Goal: Communication & Community: Participate in discussion

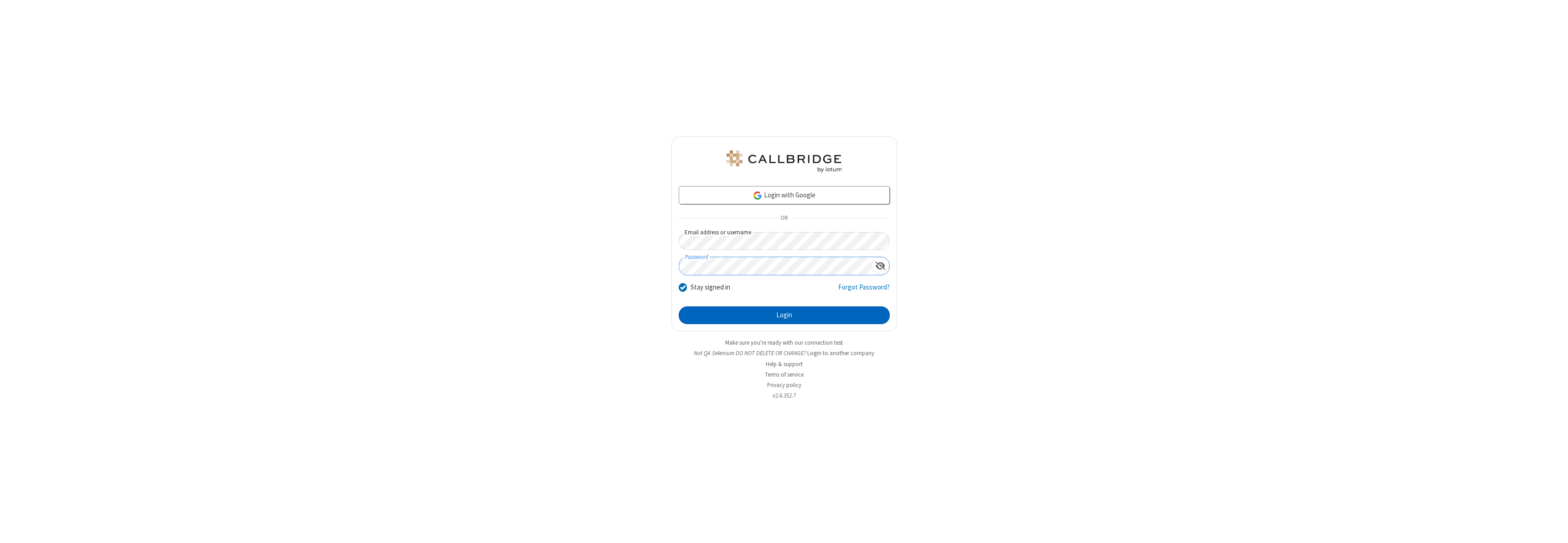
click at [784, 315] on button "Login" at bounding box center [784, 315] width 211 height 18
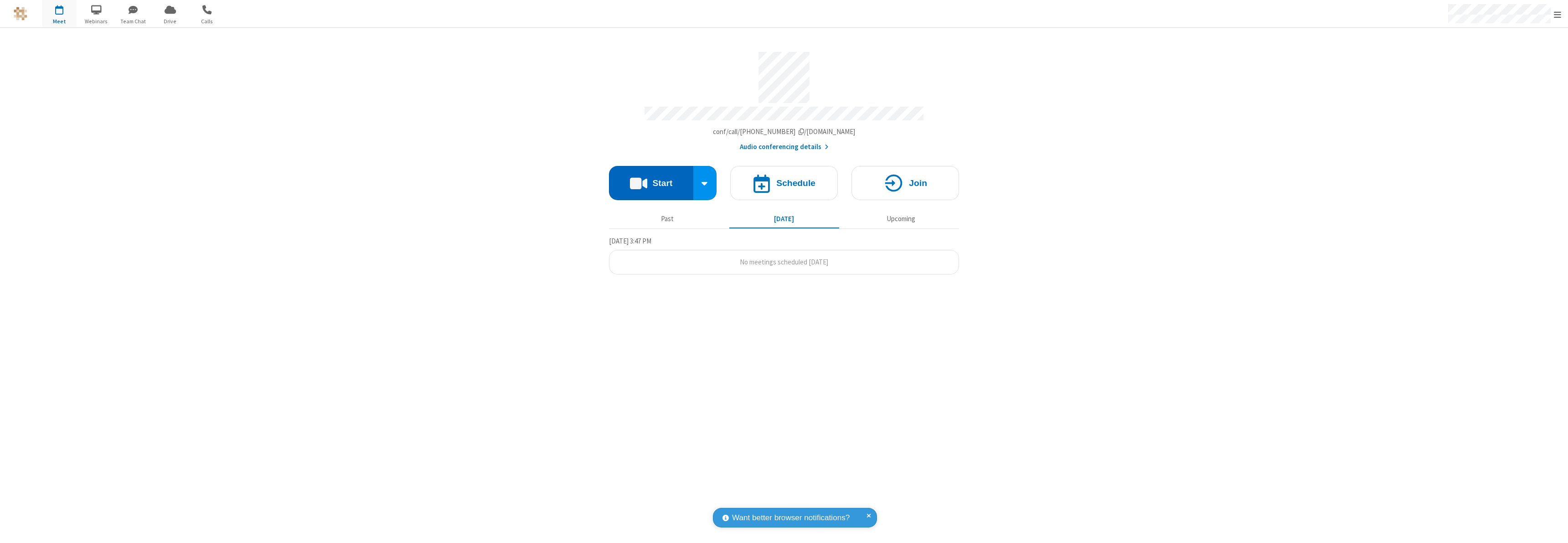
click at [651, 179] on button "Start" at bounding box center [651, 183] width 85 height 34
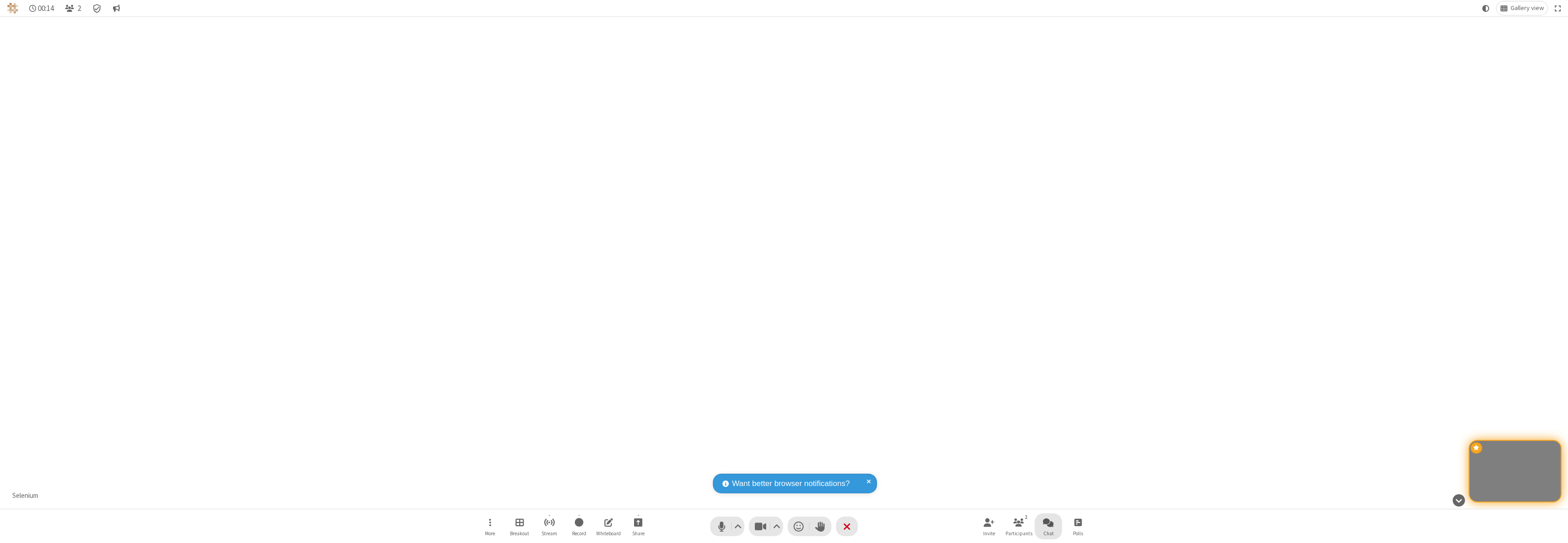
click at [1048, 522] on span "Open chat" at bounding box center [1048, 522] width 11 height 12
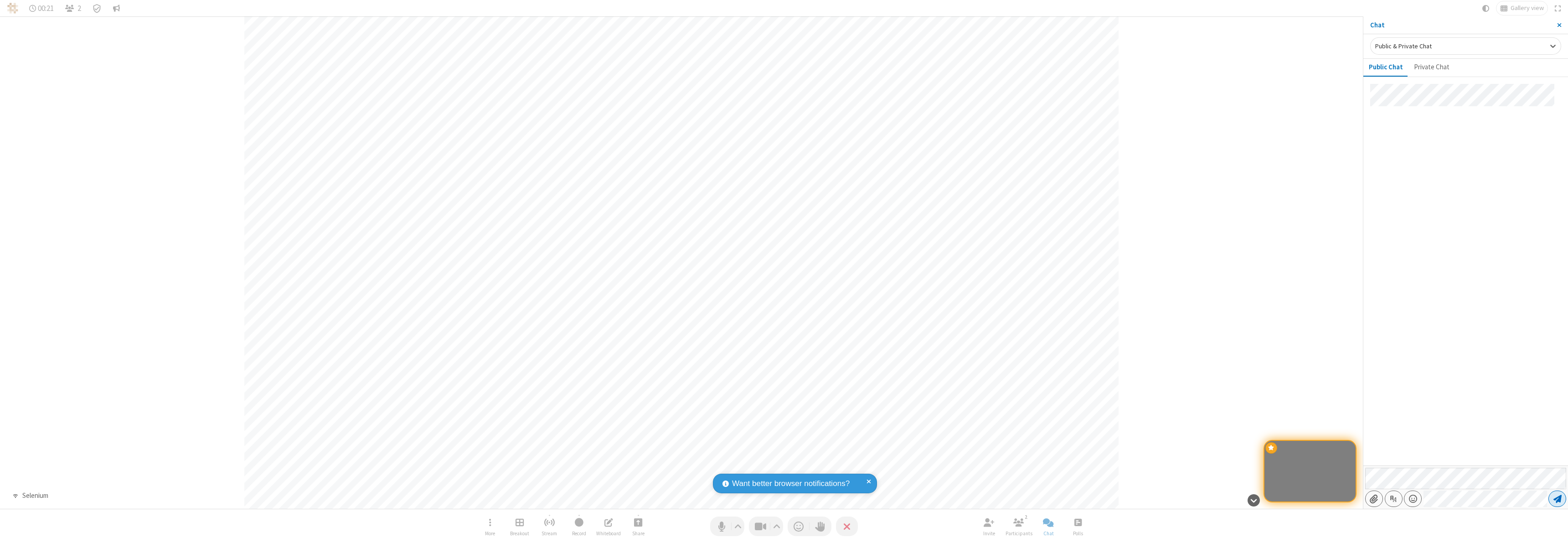
click at [1557, 499] on span "Send message" at bounding box center [1557, 499] width 8 height 9
click at [1559, 25] on span "Close sidebar" at bounding box center [1559, 25] width 4 height 7
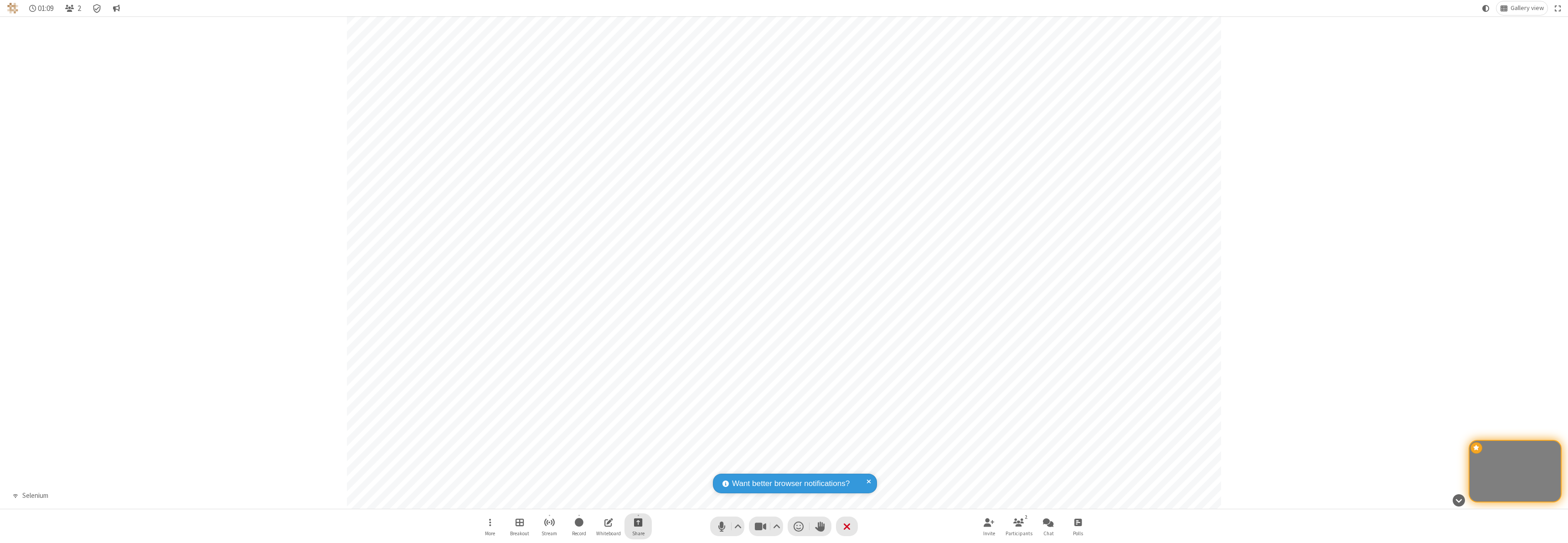
click at [638, 522] on span "Start sharing" at bounding box center [639, 522] width 9 height 12
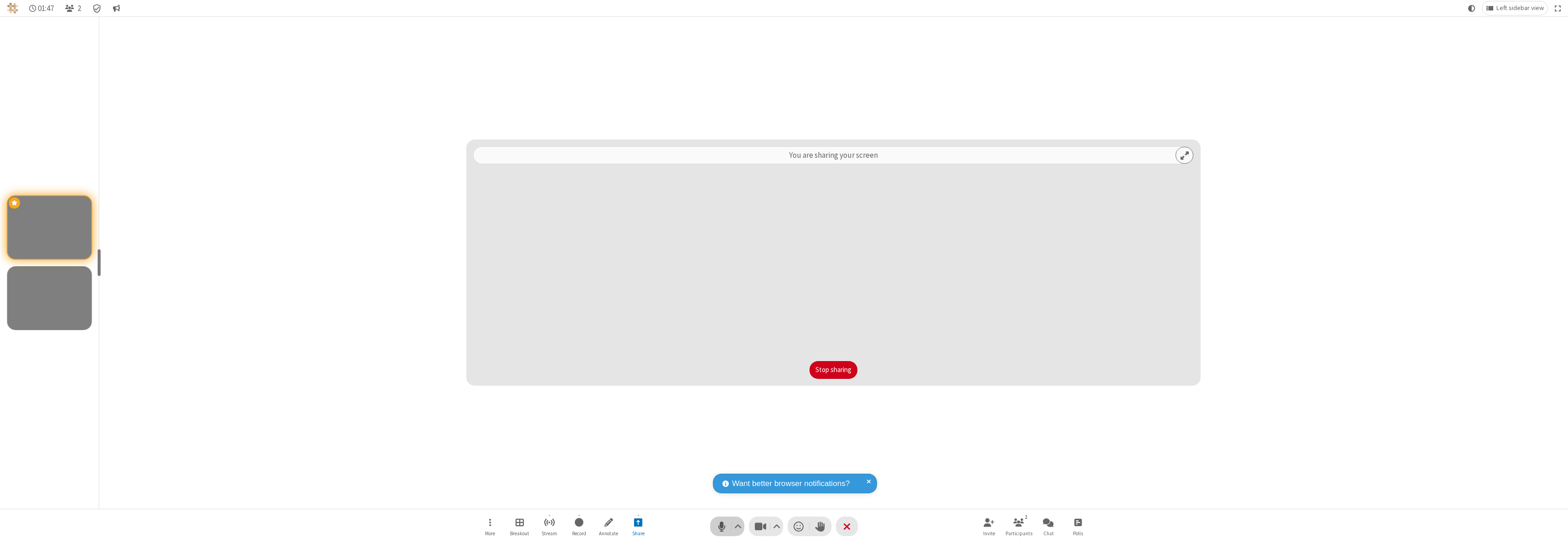
click at [727, 526] on span "Mute (⌘+Shift+A)" at bounding box center [721, 527] width 13 height 13
click at [727, 526] on span "Unmute (⌘+Shift+A)" at bounding box center [721, 527] width 13 height 13
click at [727, 526] on span "Mute (⌘+Shift+A)" at bounding box center [721, 527] width 13 height 13
click at [727, 526] on span "Unmute (⌘+Shift+A)" at bounding box center [721, 527] width 13 height 13
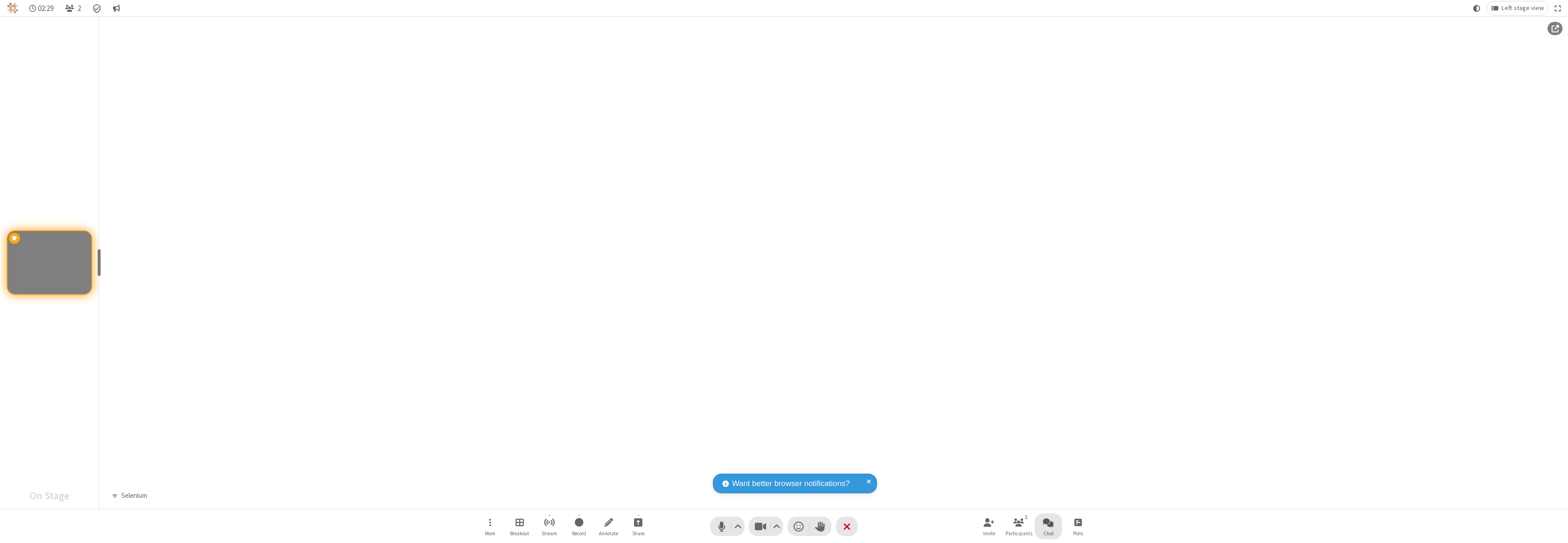
click at [1048, 522] on span "Open chat" at bounding box center [1048, 522] width 11 height 12
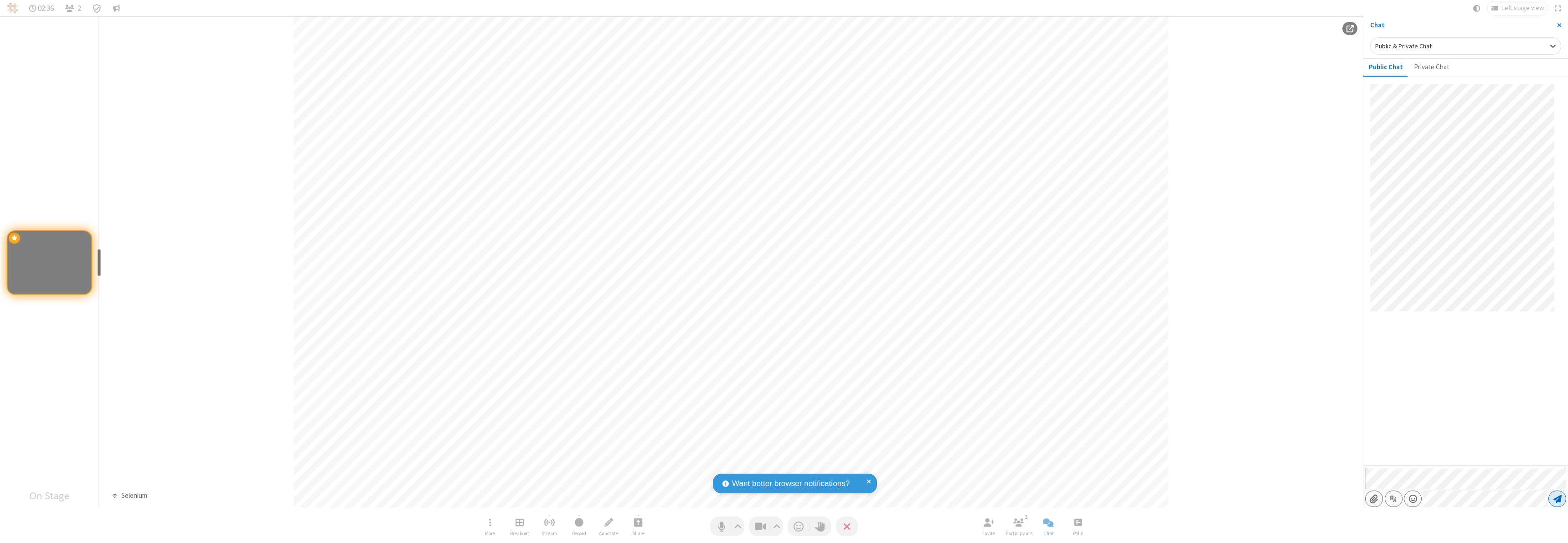
click at [1557, 499] on span "Send message" at bounding box center [1557, 499] width 8 height 9
click at [1559, 25] on span "Close sidebar" at bounding box center [1559, 25] width 4 height 7
